Goal: Task Accomplishment & Management: Complete application form

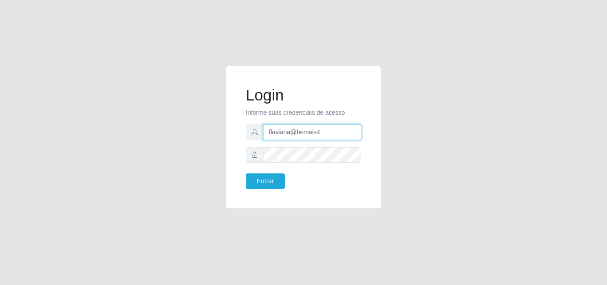
click at [320, 133] on input "flaviana@bemais4" at bounding box center [312, 133] width 98 height 16
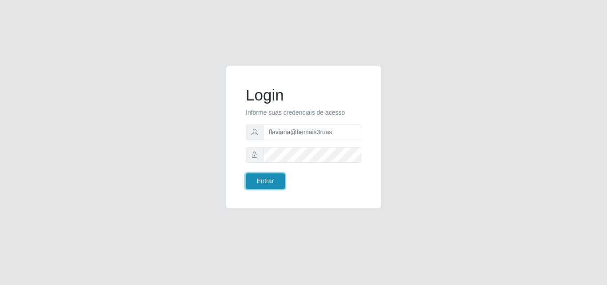
click at [265, 186] on button "Entrar" at bounding box center [265, 181] width 39 height 16
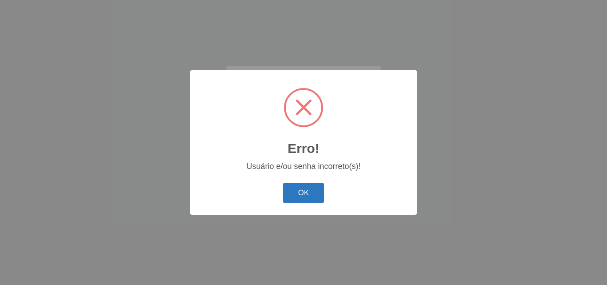
click at [296, 189] on button "OK" at bounding box center [303, 193] width 41 height 21
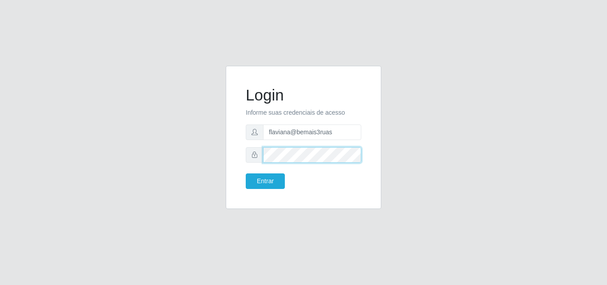
click at [226, 143] on div "Login Informe suas credenciais de acesso flaviana@bemais3ruas Entrar" at bounding box center [304, 137] width 156 height 143
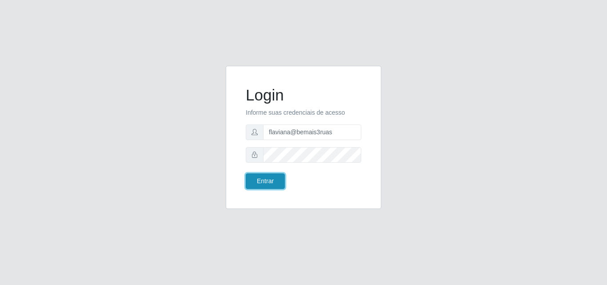
click at [269, 175] on button "Entrar" at bounding box center [265, 181] width 39 height 16
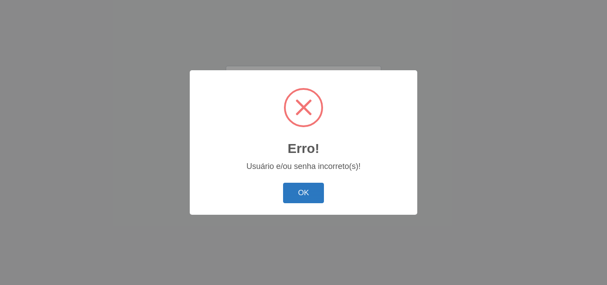
click at [309, 189] on button "OK" at bounding box center [303, 193] width 41 height 21
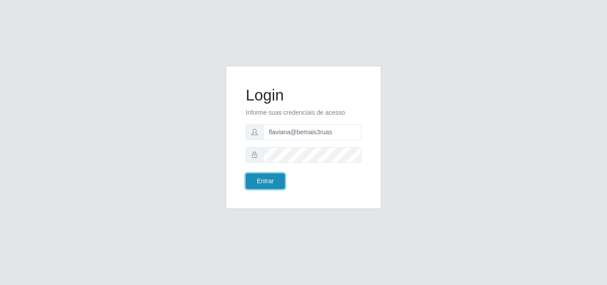
click at [266, 181] on button "Entrar" at bounding box center [265, 181] width 39 height 16
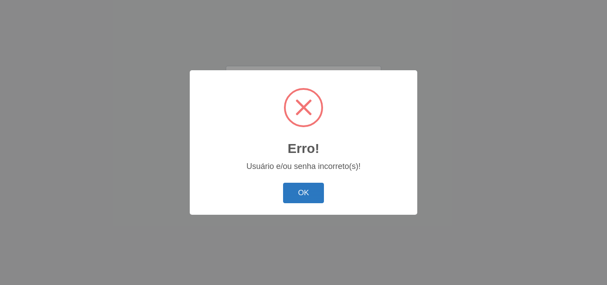
drag, startPoint x: 300, startPoint y: 197, endPoint x: 295, endPoint y: 186, distance: 11.5
click at [300, 196] on button "OK" at bounding box center [303, 193] width 41 height 21
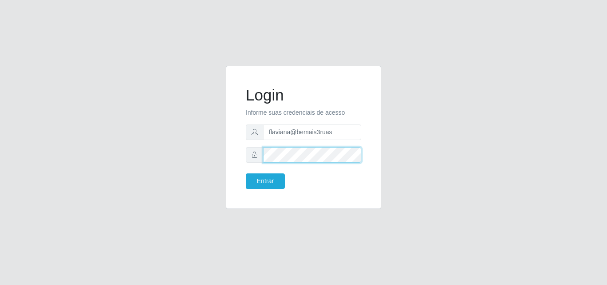
click at [169, 133] on div "Login Informe suas credenciais de acesso flaviana@bemais3ruas Entrar" at bounding box center [303, 143] width 507 height 154
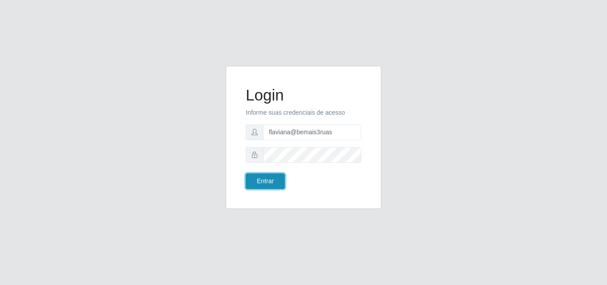
click at [269, 185] on button "Entrar" at bounding box center [265, 181] width 39 height 16
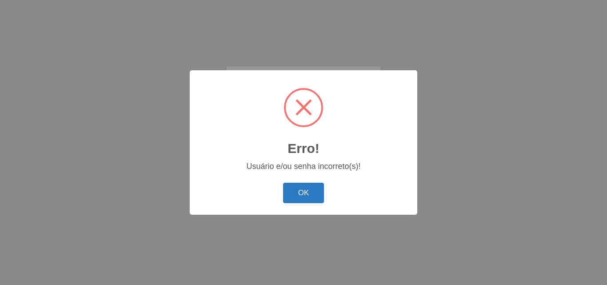
drag, startPoint x: 313, startPoint y: 188, endPoint x: 296, endPoint y: 176, distance: 21.3
click at [313, 189] on button "OK" at bounding box center [303, 193] width 41 height 21
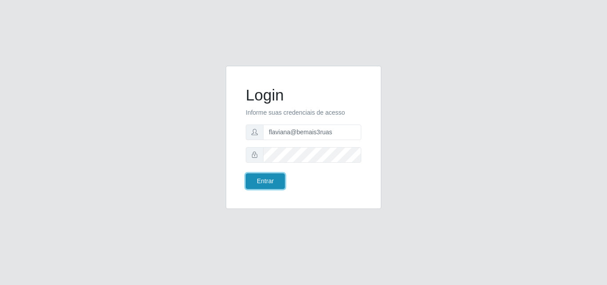
click at [274, 181] on button "Entrar" at bounding box center [265, 181] width 39 height 16
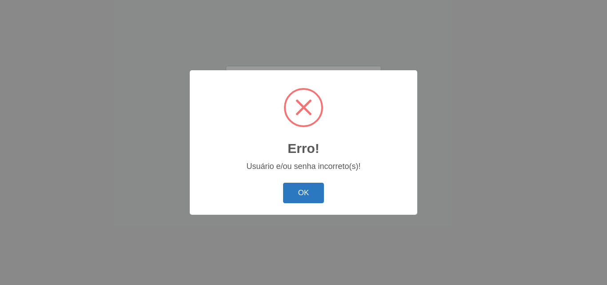
click at [313, 199] on button "OK" at bounding box center [303, 193] width 41 height 21
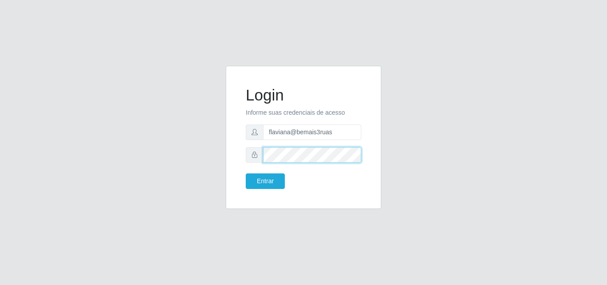
click at [180, 141] on div "Login Informe suas credenciais de acesso flaviana@bemais3ruas Entrar" at bounding box center [303, 143] width 507 height 154
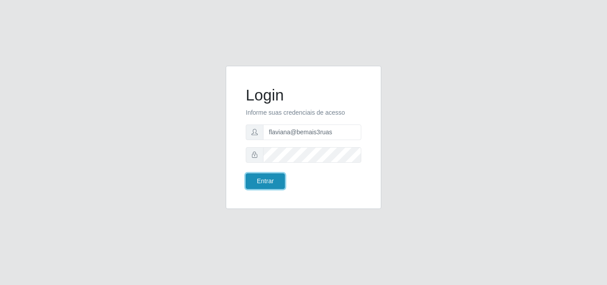
click at [263, 178] on button "Entrar" at bounding box center [265, 181] width 39 height 16
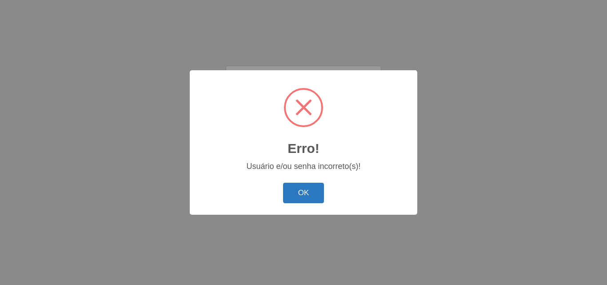
click at [321, 191] on button "OK" at bounding box center [303, 193] width 41 height 21
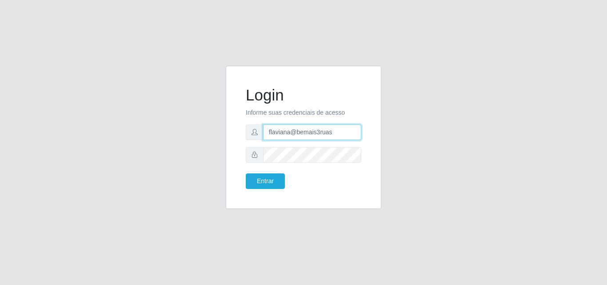
click at [316, 132] on input "flaviana@bemais3ruas" at bounding box center [312, 133] width 98 height 16
type input "flaviana@b3ruas"
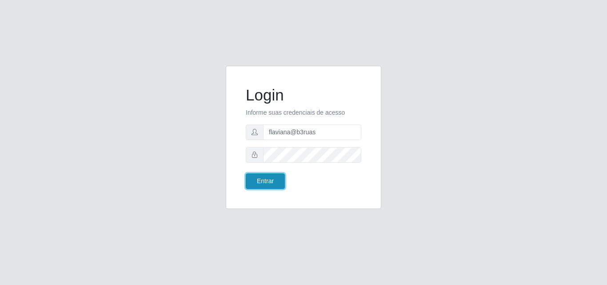
click at [280, 186] on button "Entrar" at bounding box center [265, 181] width 39 height 16
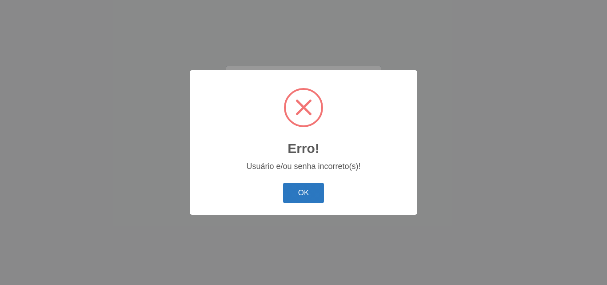
click at [306, 194] on button "OK" at bounding box center [303, 193] width 41 height 21
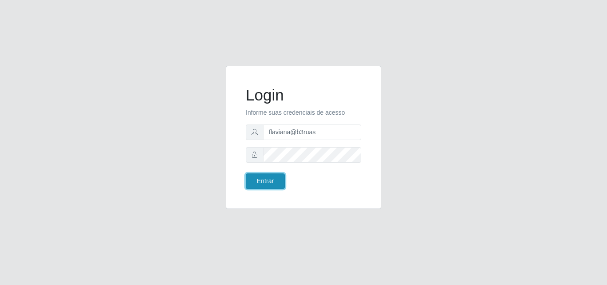
click at [267, 177] on button "Entrar" at bounding box center [265, 181] width 39 height 16
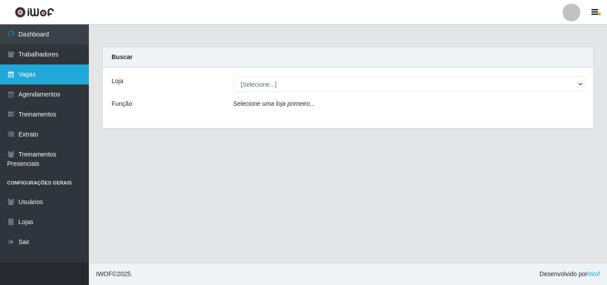
click at [42, 72] on link "Vagas" at bounding box center [44, 74] width 89 height 20
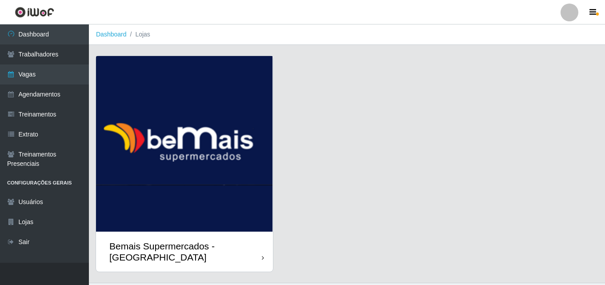
click at [202, 137] on img at bounding box center [184, 144] width 177 height 176
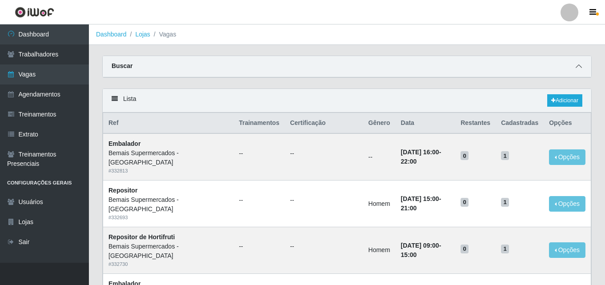
click at [578, 67] on icon at bounding box center [579, 66] width 6 height 6
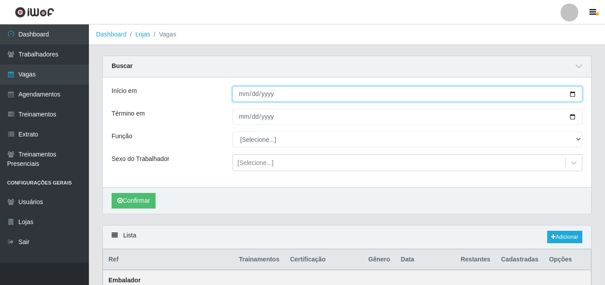
click at [243, 93] on input "Início em" at bounding box center [408, 94] width 350 height 16
click at [245, 95] on input "Início em" at bounding box center [408, 94] width 350 height 16
type input "[DATE]"
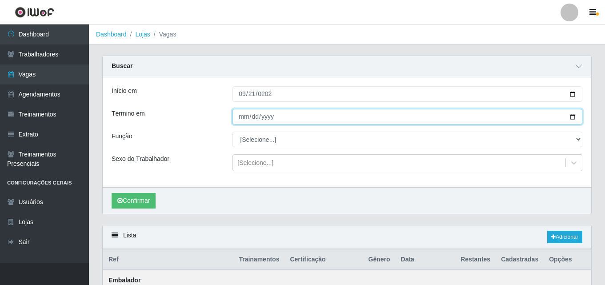
click at [239, 115] on input "Término em" at bounding box center [408, 117] width 350 height 16
type input "[DATE]"
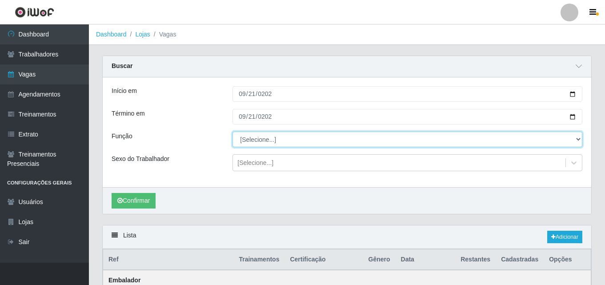
click at [285, 137] on select "[Selecione...] ASG ASG + ASG ++ Auxiliar de Depósito Auxiliar de Depósito + Aux…" at bounding box center [408, 140] width 350 height 16
select select "72"
click at [233, 132] on select "[Selecione...] ASG ASG + ASG ++ Auxiliar de Depósito Auxiliar de Depósito + Aux…" at bounding box center [408, 140] width 350 height 16
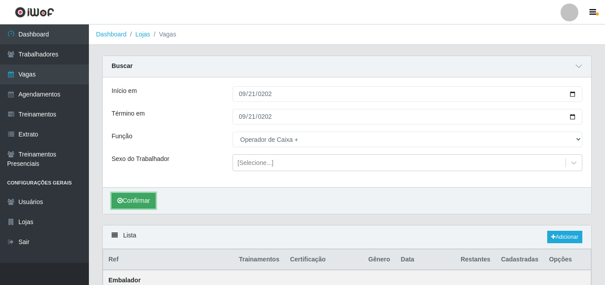
click at [147, 203] on button "Confirmar" at bounding box center [134, 201] width 44 height 16
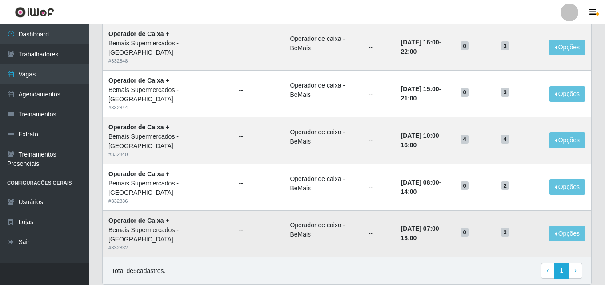
scroll to position [267, 0]
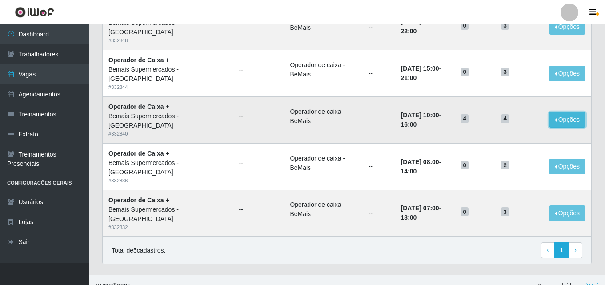
click at [561, 120] on button "Opções" at bounding box center [567, 120] width 36 height 16
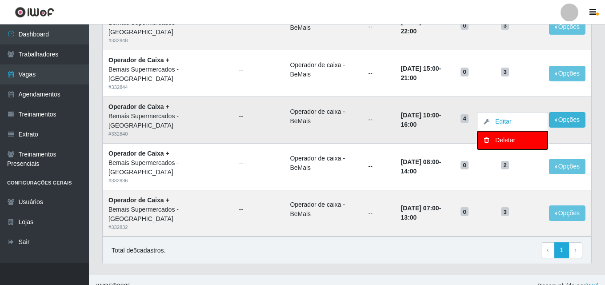
click at [510, 140] on div "Deletar" at bounding box center [512, 140] width 52 height 9
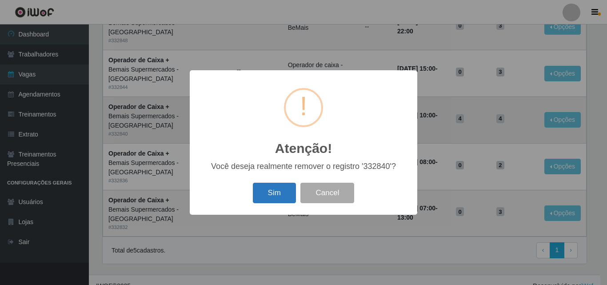
click at [277, 198] on button "Sim" at bounding box center [274, 193] width 43 height 21
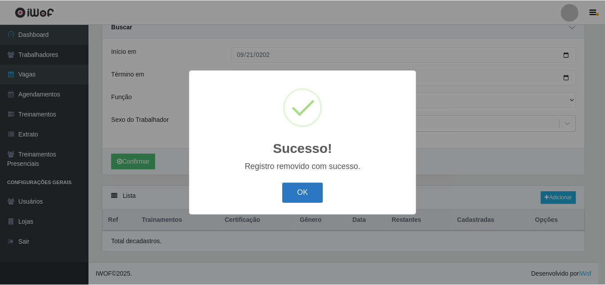
scroll to position [233, 0]
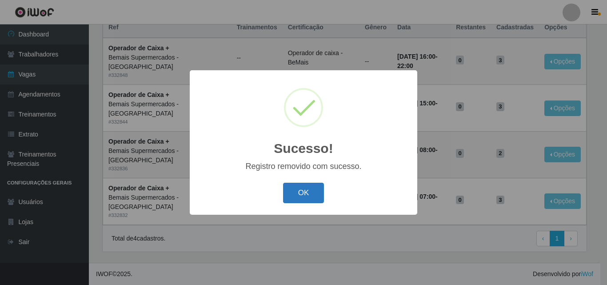
click at [294, 193] on button "OK" at bounding box center [303, 193] width 41 height 21
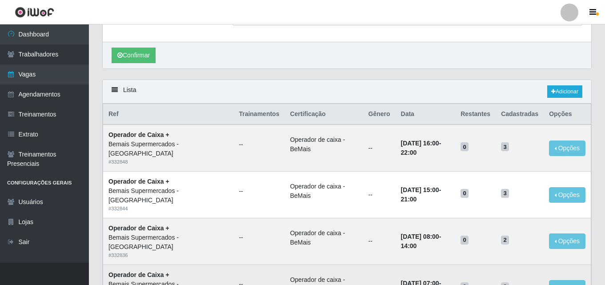
scroll to position [144, 0]
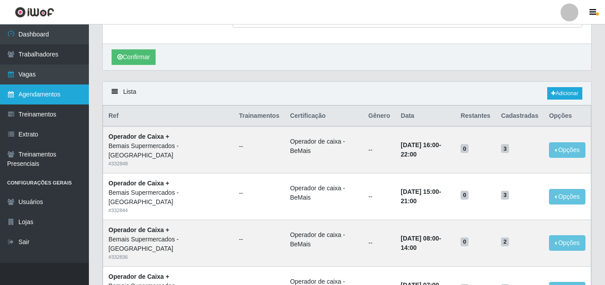
click at [11, 94] on icon at bounding box center [11, 94] width 8 height 6
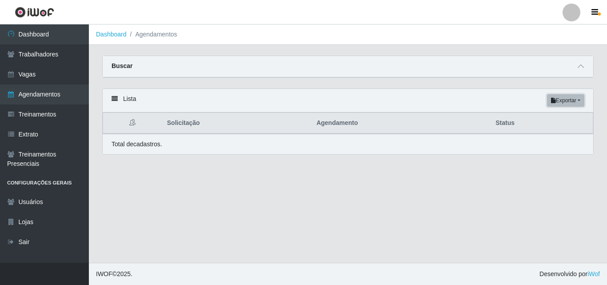
click at [580, 103] on button "Exportar" at bounding box center [565, 100] width 37 height 12
click at [529, 209] on main "Dashboard Agendamentos Carregando... Buscar Início em [GEOGRAPHIC_DATA] em Stat…" at bounding box center [348, 143] width 518 height 238
click at [579, 65] on icon at bounding box center [581, 66] width 6 height 6
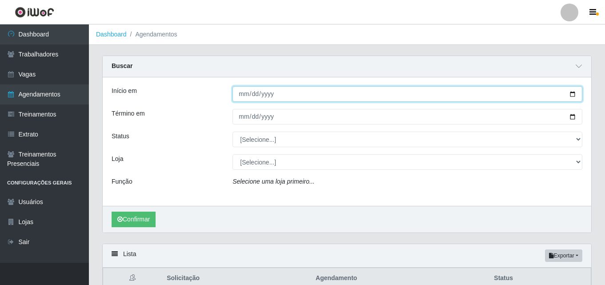
click at [245, 92] on input "Início em" at bounding box center [408, 94] width 350 height 16
type input "[DATE]"
type input "0005-09-21"
type input "[DATE]"
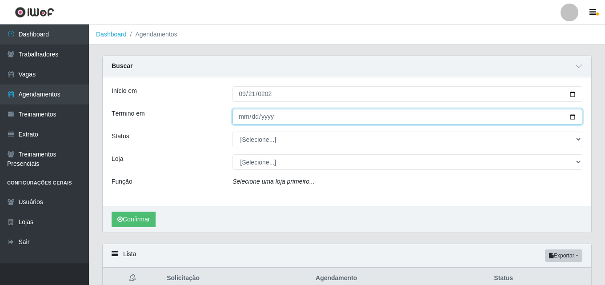
click at [257, 120] on input "Término em" at bounding box center [408, 117] width 350 height 16
click at [239, 117] on input "Término em" at bounding box center [408, 117] width 350 height 16
type input "[DATE]"
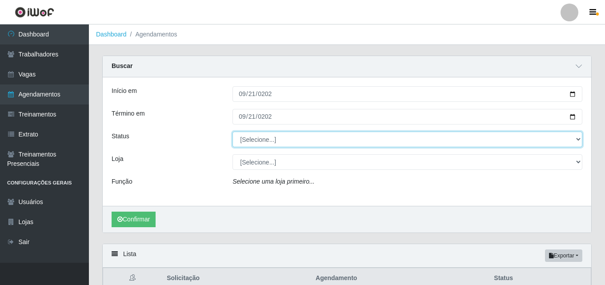
click at [249, 139] on select "[Selecione...] AGENDADO AGUARDANDO LIBERAR EM ANDAMENTO EM REVISÃO FINALIZADO C…" at bounding box center [408, 140] width 350 height 16
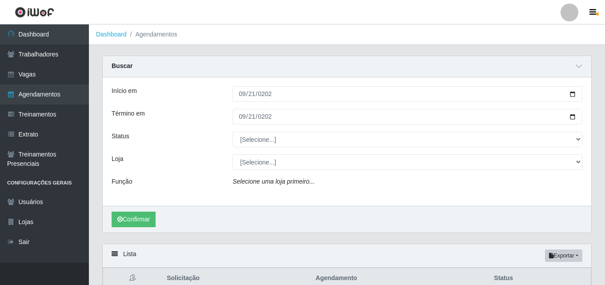
click at [200, 146] on div "Status" at bounding box center [165, 140] width 121 height 16
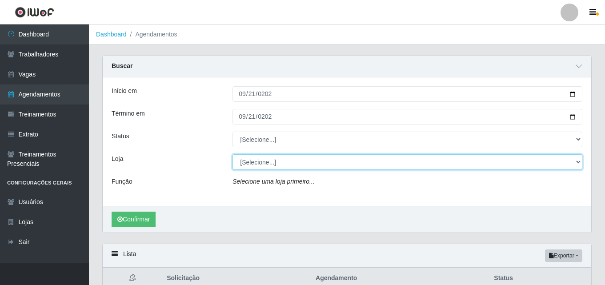
click at [261, 162] on select "[Selecione...] Bemais Supermercados - [GEOGRAPHIC_DATA]" at bounding box center [408, 162] width 350 height 16
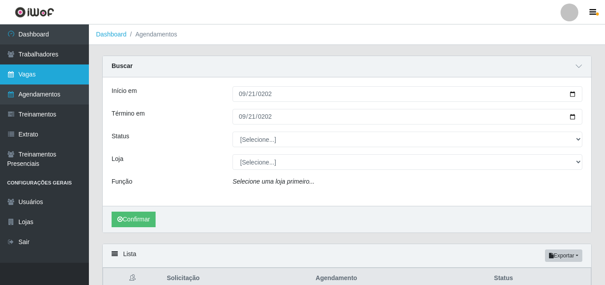
click at [58, 71] on link "Vagas" at bounding box center [44, 74] width 89 height 20
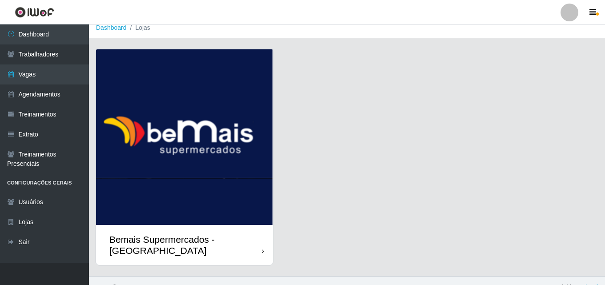
scroll to position [9, 0]
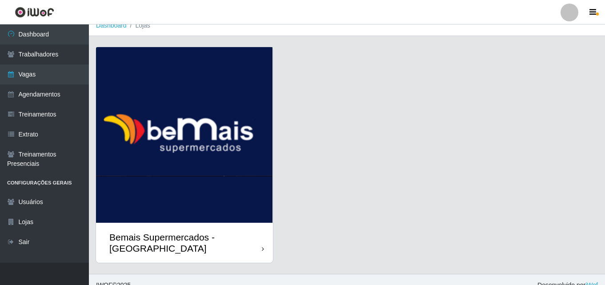
click at [252, 219] on img at bounding box center [184, 135] width 177 height 176
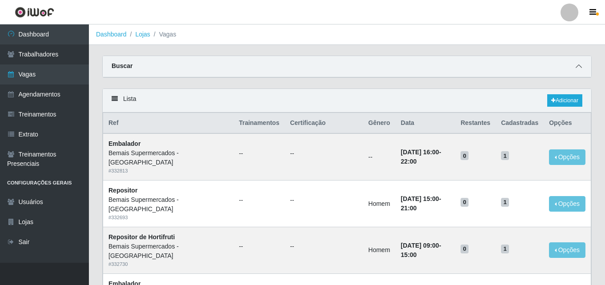
click at [577, 67] on icon at bounding box center [579, 66] width 6 height 6
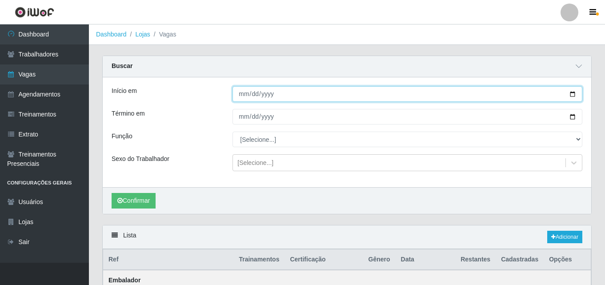
click at [242, 94] on input "Início em" at bounding box center [408, 94] width 350 height 16
type input "[DATE]"
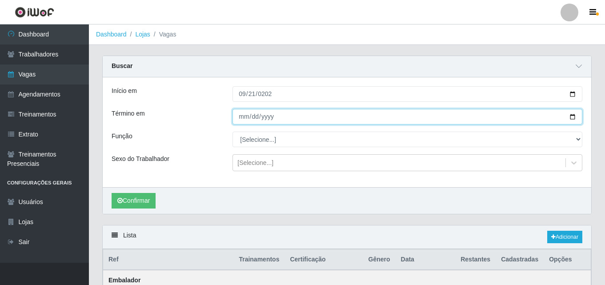
click at [243, 115] on input "Término em" at bounding box center [408, 117] width 350 height 16
type input "[DATE]"
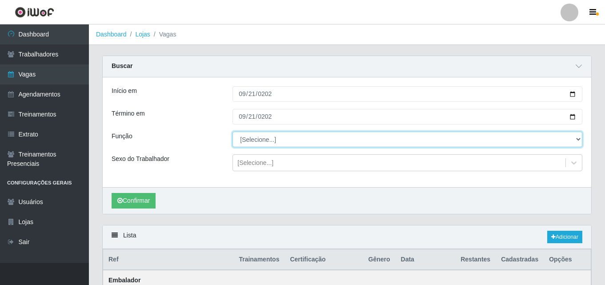
click at [255, 138] on select "[Selecione...] ASG ASG + ASG ++ Auxiliar de Depósito Auxiliar de Depósito + Aux…" at bounding box center [408, 140] width 350 height 16
select select "72"
click at [233, 132] on select "[Selecione...] ASG ASG + ASG ++ Auxiliar de Depósito Auxiliar de Depósito + Aux…" at bounding box center [408, 140] width 350 height 16
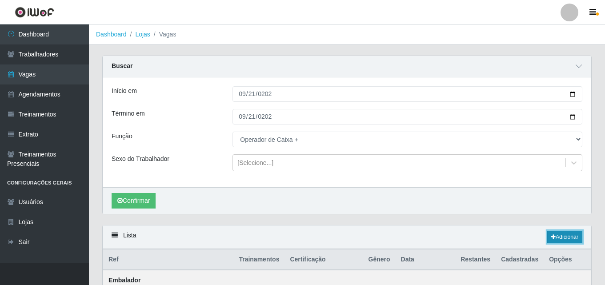
click at [563, 236] on link "Adicionar" at bounding box center [564, 237] width 35 height 12
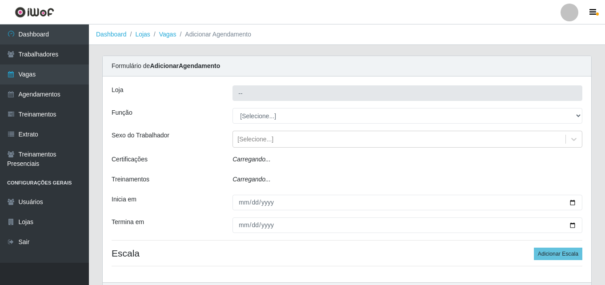
type input "Bemais Supermercados - [GEOGRAPHIC_DATA]"
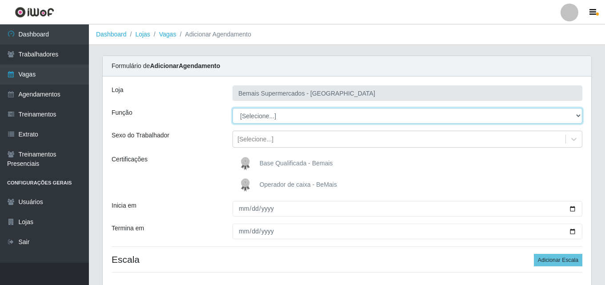
click at [262, 116] on select "[Selecione...] ASG ASG + ASG ++ Auxiliar de Depósito Auxiliar de Depósito + Aux…" at bounding box center [408, 116] width 350 height 16
select select "72"
click at [233, 108] on select "[Selecione...] ASG ASG + ASG ++ Auxiliar de Depósito Auxiliar de Depósito + Aux…" at bounding box center [408, 116] width 350 height 16
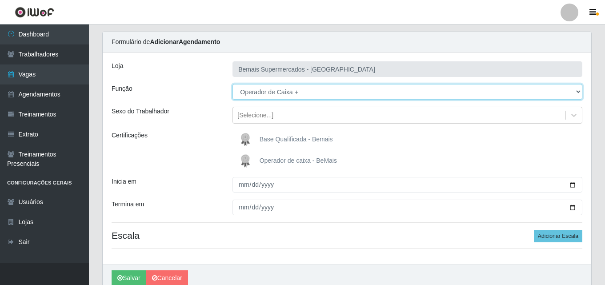
scroll to position [44, 0]
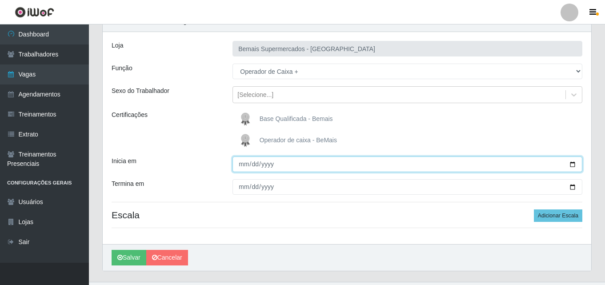
click at [241, 166] on input "Inicia em" at bounding box center [408, 165] width 350 height 16
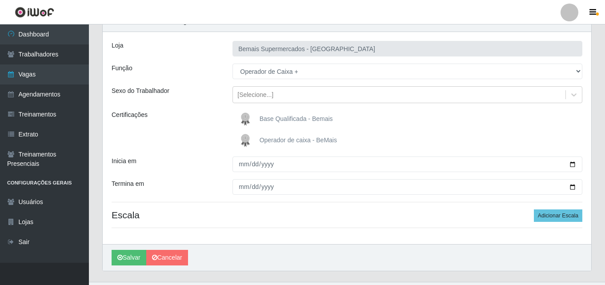
click at [269, 117] on span "Base Qualificada - Bemais" at bounding box center [296, 118] width 73 height 7
click at [0, 0] on input "Base Qualificada - Bemais" at bounding box center [0, 0] width 0 height 0
click at [246, 140] on img at bounding box center [247, 141] width 21 height 18
click at [0, 0] on input "Operador de caixa - BeMais" at bounding box center [0, 0] width 0 height 0
click at [248, 117] on img at bounding box center [247, 119] width 21 height 18
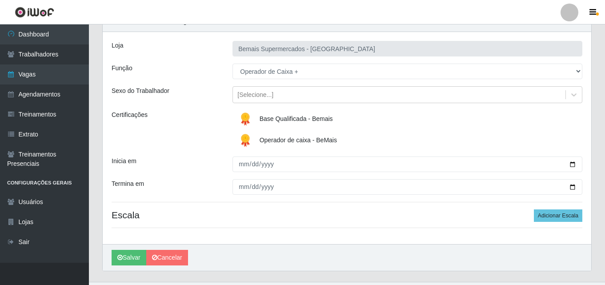
click at [0, 0] on input "Base Qualificada - Bemais" at bounding box center [0, 0] width 0 height 0
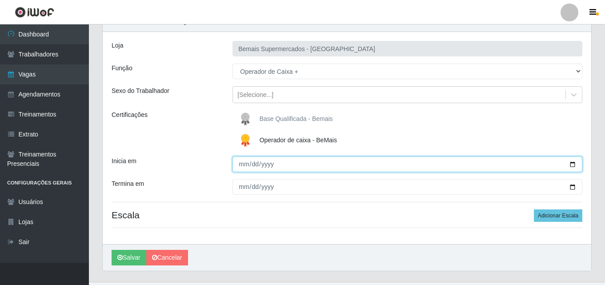
click at [243, 165] on input "Inicia em" at bounding box center [408, 165] width 350 height 16
type input "[DATE]"
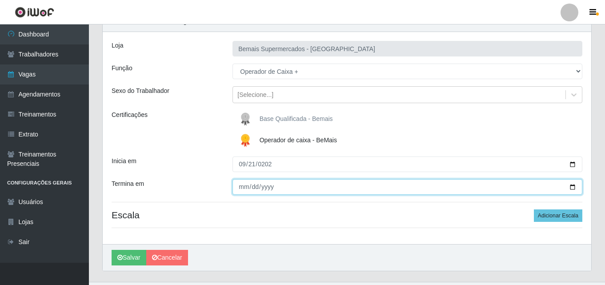
click at [240, 188] on input "Termina em" at bounding box center [408, 187] width 350 height 16
type input "[DATE]"
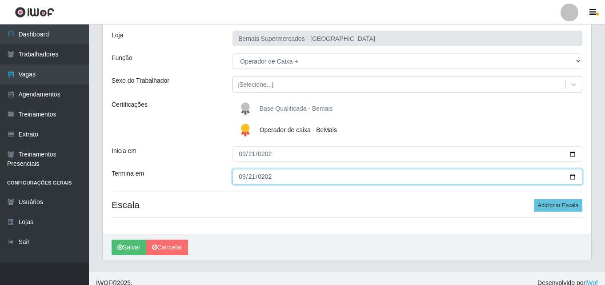
scroll to position [64, 0]
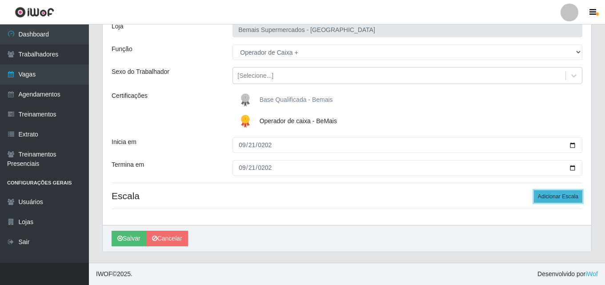
click at [564, 196] on button "Adicionar Escala" at bounding box center [558, 196] width 48 height 12
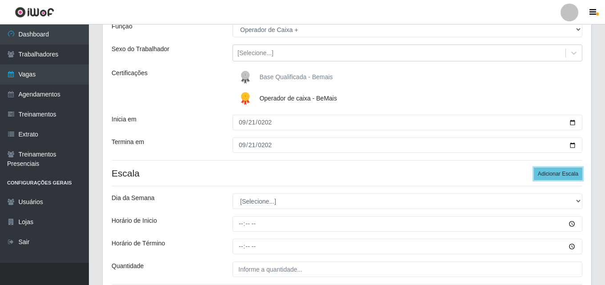
scroll to position [108, 0]
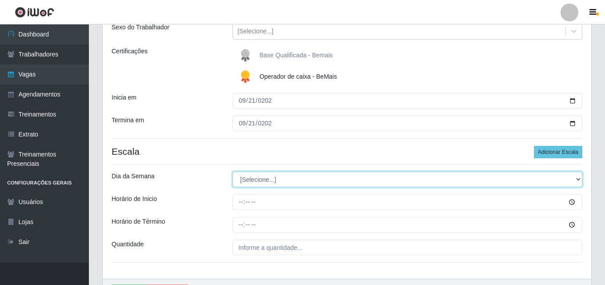
click at [268, 178] on select "[Selecione...] Segunda Terça Quarta Quinta Sexta Sábado Domingo" at bounding box center [408, 180] width 350 height 16
select select "0"
click at [233, 172] on select "[Selecione...] Segunda Terça Quarta Quinta Sexta Sábado Domingo" at bounding box center [408, 180] width 350 height 16
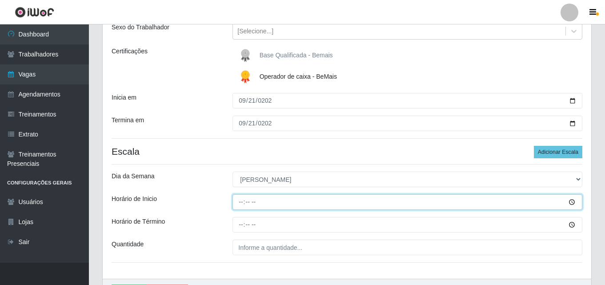
click at [242, 203] on input "Horário de Inicio" at bounding box center [408, 202] width 350 height 16
type input "16:00"
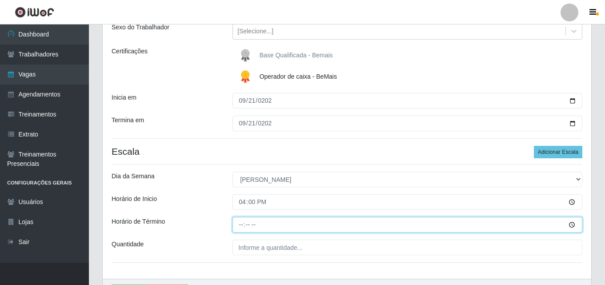
click at [238, 225] on input "Horário de Término" at bounding box center [408, 225] width 350 height 16
type input "22:00"
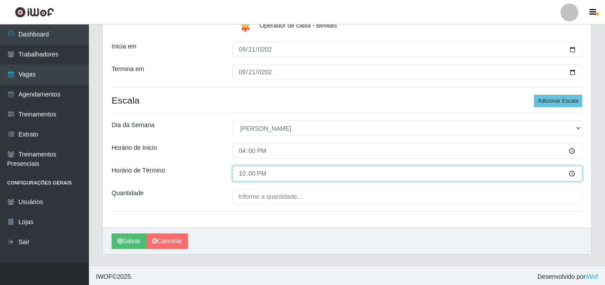
scroll to position [162, 0]
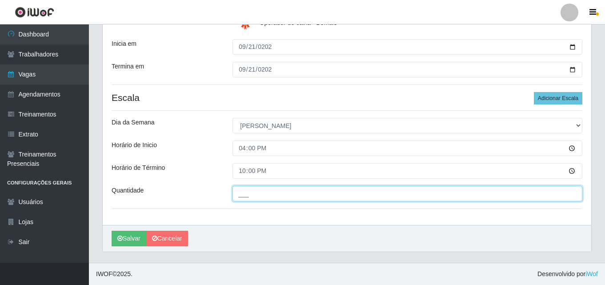
click at [276, 197] on input "___" at bounding box center [408, 194] width 350 height 16
type input "2__"
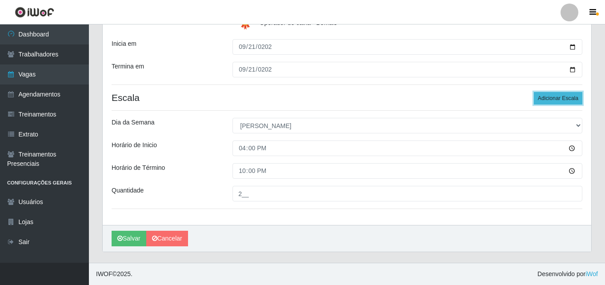
click at [574, 93] on button "Adicionar Escala" at bounding box center [558, 98] width 48 height 12
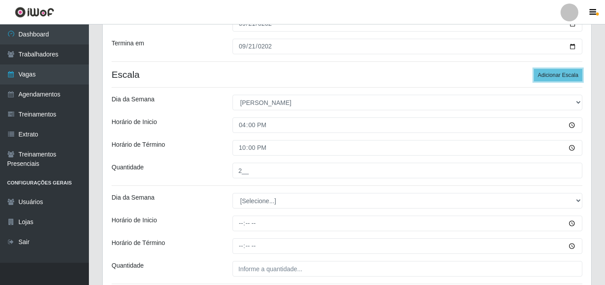
scroll to position [206, 0]
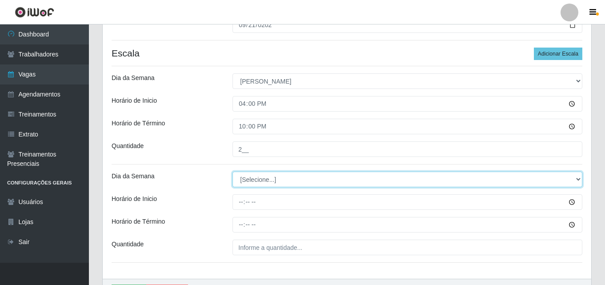
click at [286, 181] on select "[Selecione...] Segunda Terça Quarta Quinta Sexta Sábado Domingo" at bounding box center [408, 180] width 350 height 16
select select "0"
click at [233, 172] on select "[Selecione...] Segunda Terça Quarta Quinta Sexta Sábado Domingo" at bounding box center [408, 180] width 350 height 16
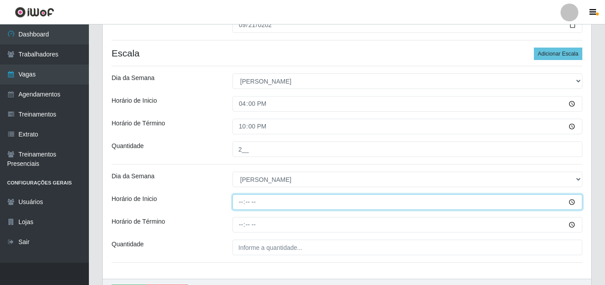
click at [237, 203] on input "Horário de Inicio" at bounding box center [408, 202] width 350 height 16
type input "15:00"
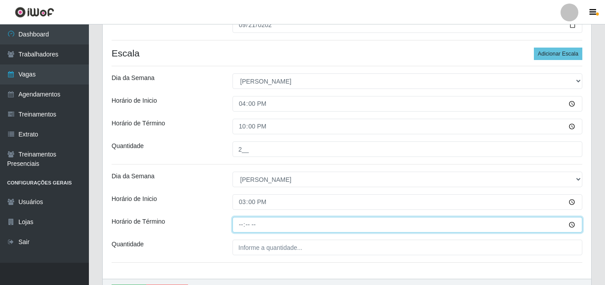
click at [235, 229] on input "Horário de Término" at bounding box center [408, 225] width 350 height 16
type input "21:00"
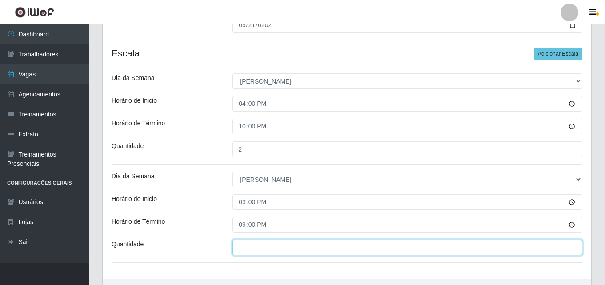
click at [339, 249] on input "___" at bounding box center [408, 248] width 350 height 16
type input "02_"
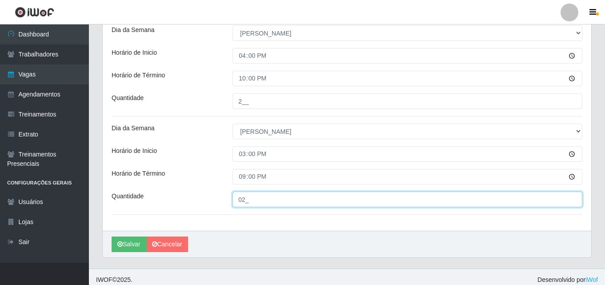
scroll to position [260, 0]
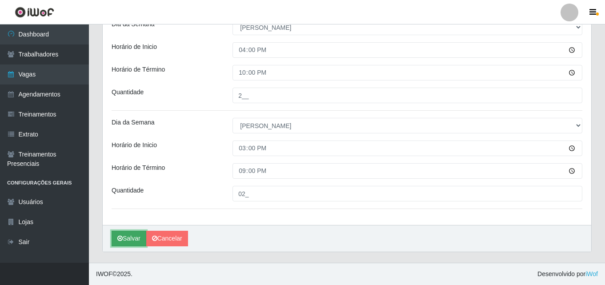
click at [132, 240] on button "Salvar" at bounding box center [129, 239] width 35 height 16
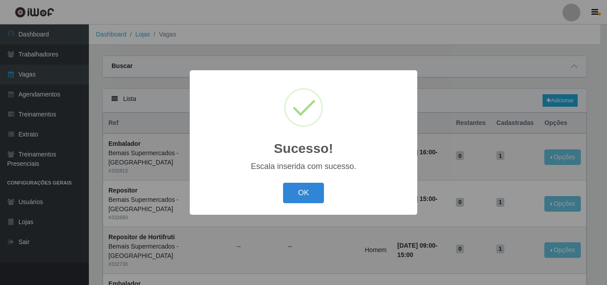
click at [283, 183] on button "OK" at bounding box center [303, 193] width 41 height 21
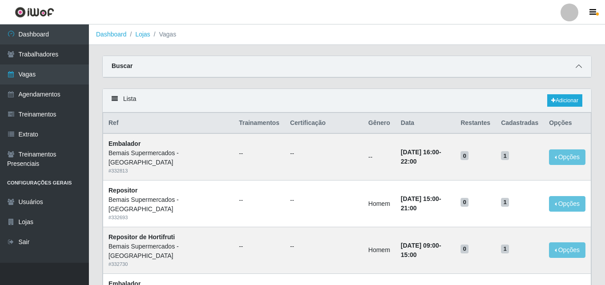
click at [577, 68] on icon at bounding box center [579, 66] width 6 height 6
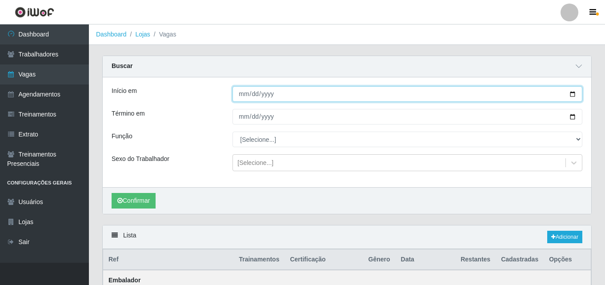
click at [243, 92] on input "Início em" at bounding box center [408, 94] width 350 height 16
type input "[DATE]"
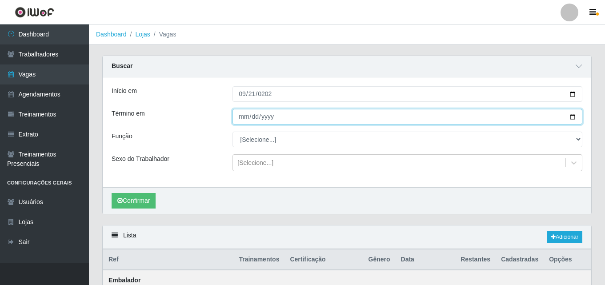
click at [245, 114] on input "Término em" at bounding box center [408, 117] width 350 height 16
type input "[DATE]"
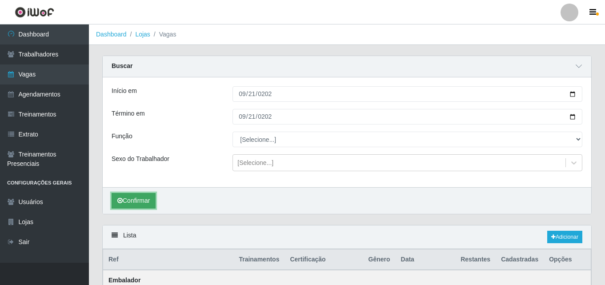
click at [149, 204] on button "Confirmar" at bounding box center [134, 201] width 44 height 16
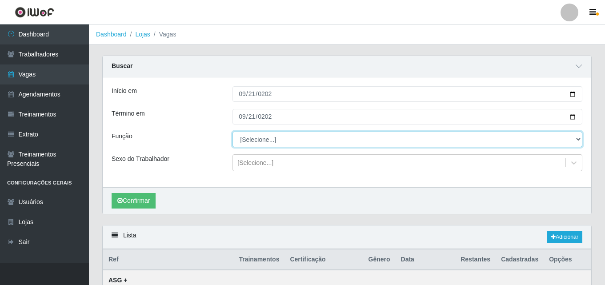
click at [244, 142] on select "[Selecione...] ASG ASG + ASG ++ Auxiliar de Depósito Auxiliar de Depósito + Aux…" at bounding box center [408, 140] width 350 height 16
select select "72"
click at [233, 132] on select "[Selecione...] ASG ASG + ASG ++ Auxiliar de Depósito Auxiliar de Depósito + Aux…" at bounding box center [408, 140] width 350 height 16
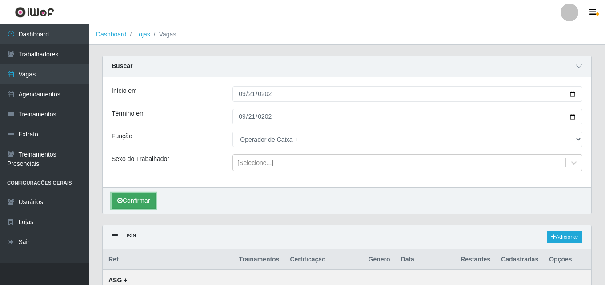
click at [129, 201] on button "Confirmar" at bounding box center [134, 201] width 44 height 16
